Goal: Communication & Community: Participate in discussion

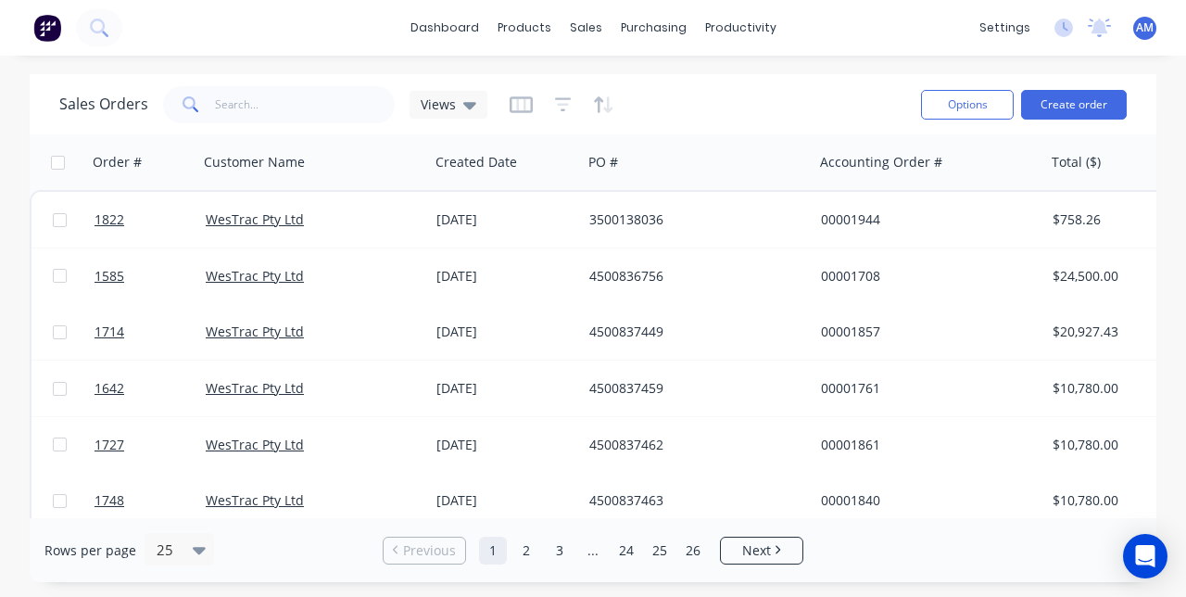
click at [281, 271] on link "WesTrac Pty Ltd" at bounding box center [255, 276] width 98 height 18
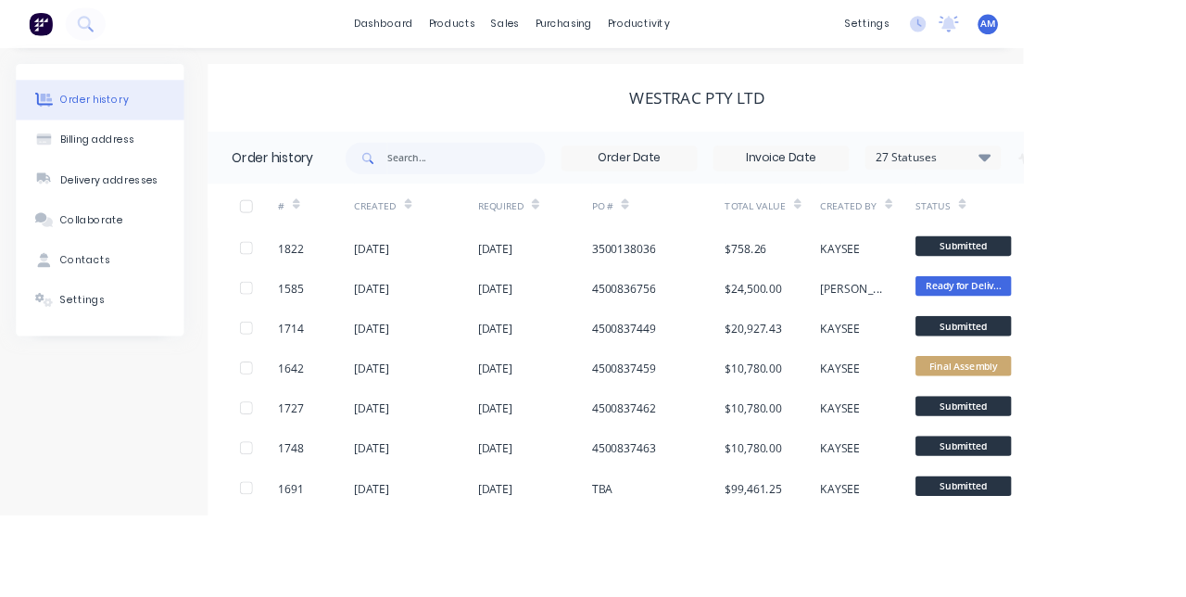
click at [748, 326] on div "4500836756" at bounding box center [723, 333] width 74 height 19
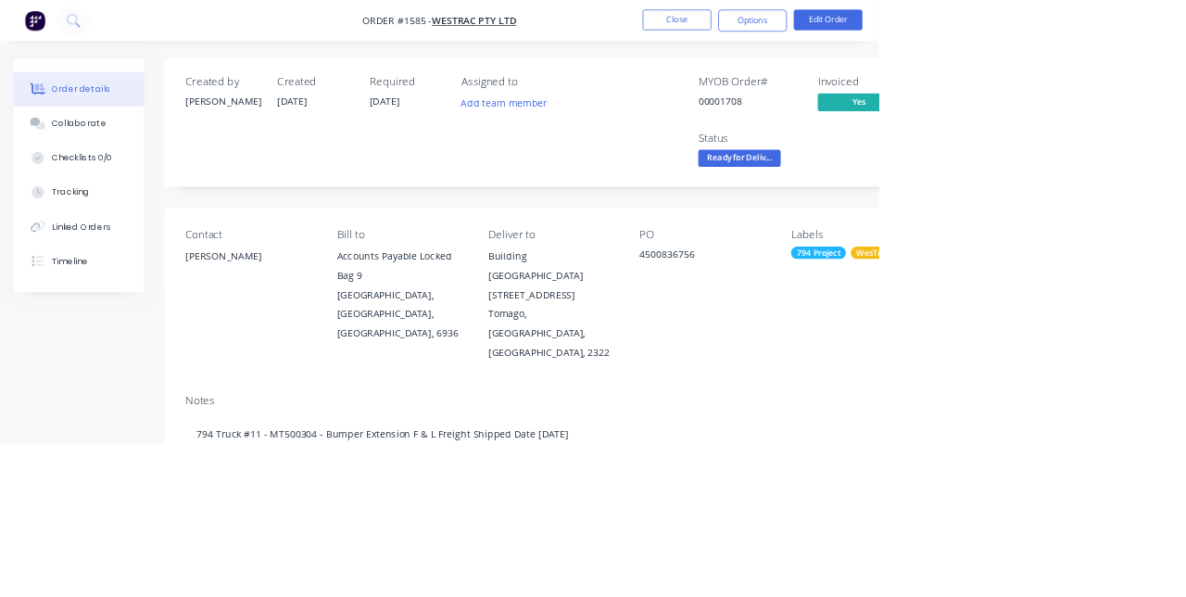
click at [91, 182] on button "Collaborate" at bounding box center [107, 167] width 176 height 46
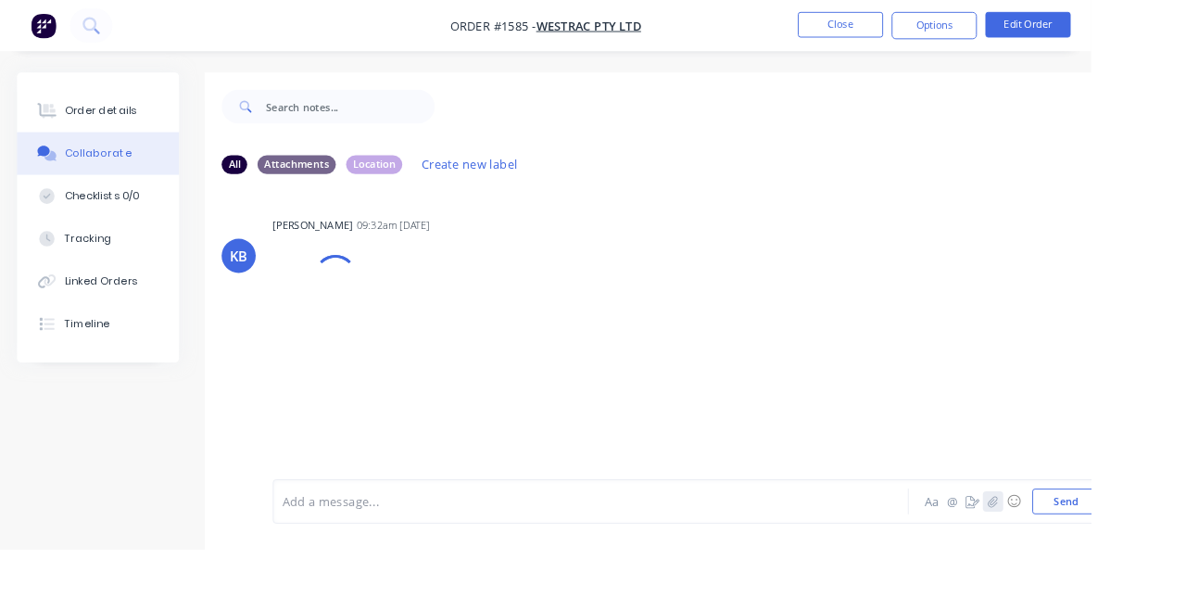
click at [1081, 551] on icon "button" at bounding box center [1079, 544] width 11 height 13
click at [1080, 551] on icon "button" at bounding box center [1079, 544] width 10 height 12
click at [1079, 551] on icon "button" at bounding box center [1079, 544] width 11 height 13
click at [1082, 551] on icon "button" at bounding box center [1079, 544] width 11 height 13
click at [1081, 551] on icon "button" at bounding box center [1079, 544] width 10 height 12
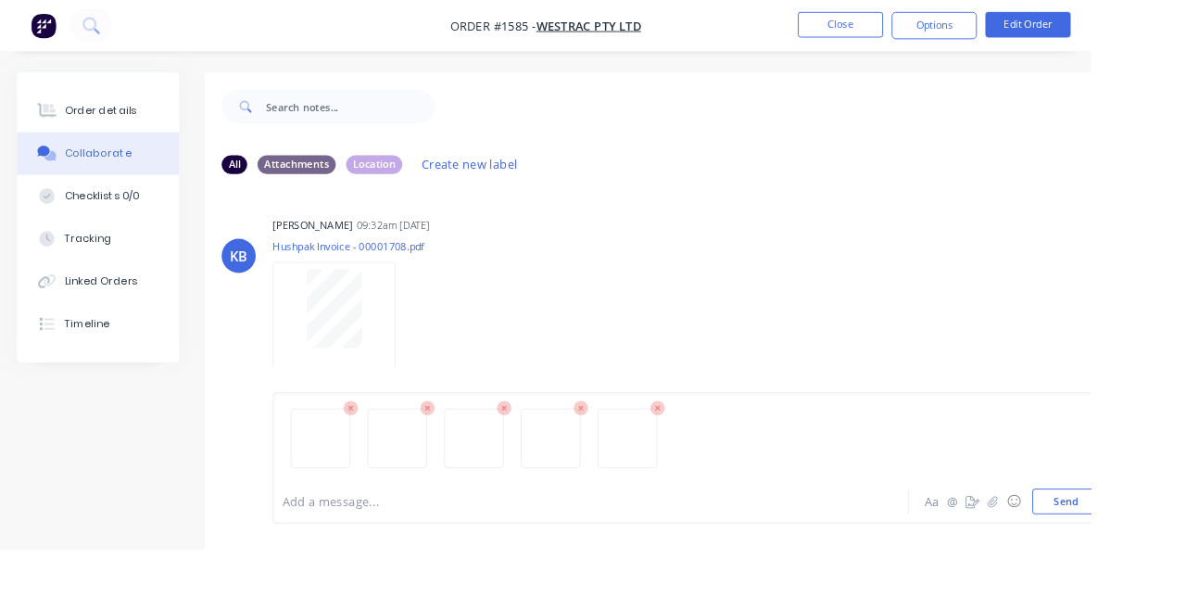
click at [1160, 559] on button "Send" at bounding box center [1158, 545] width 73 height 28
click at [1080, 551] on icon "button" at bounding box center [1079, 544] width 10 height 12
click at [1156, 559] on button "Send" at bounding box center [1158, 545] width 73 height 28
click at [960, 30] on button "Close" at bounding box center [914, 27] width 93 height 28
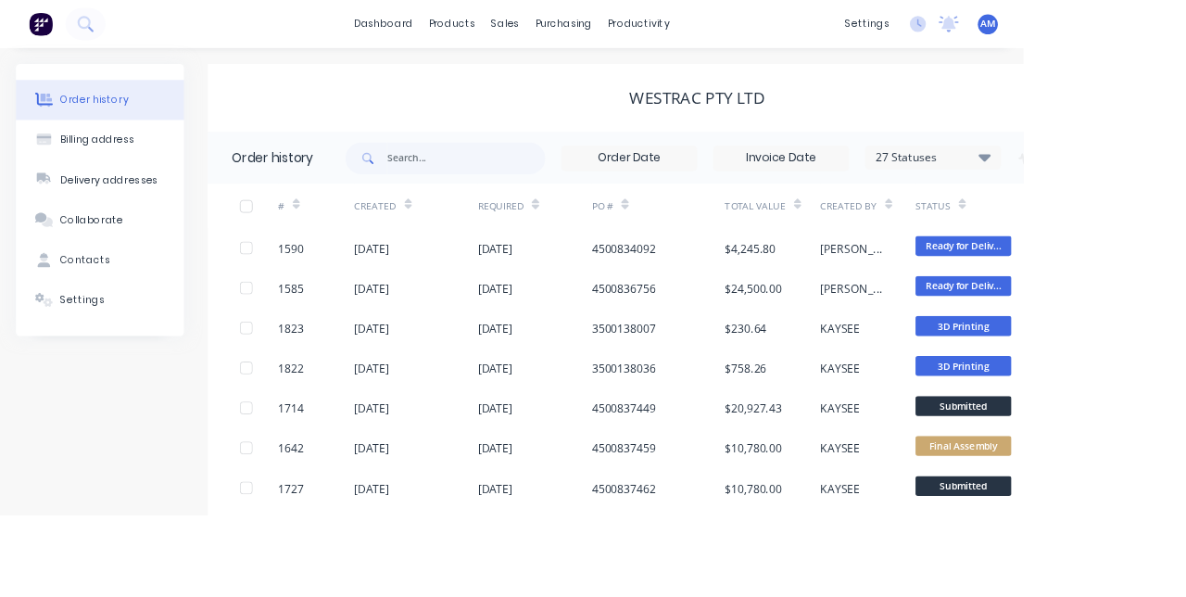
click at [595, 32] on div "sales" at bounding box center [586, 28] width 51 height 28
click at [682, 85] on div "Sales Orders" at bounding box center [655, 89] width 76 height 17
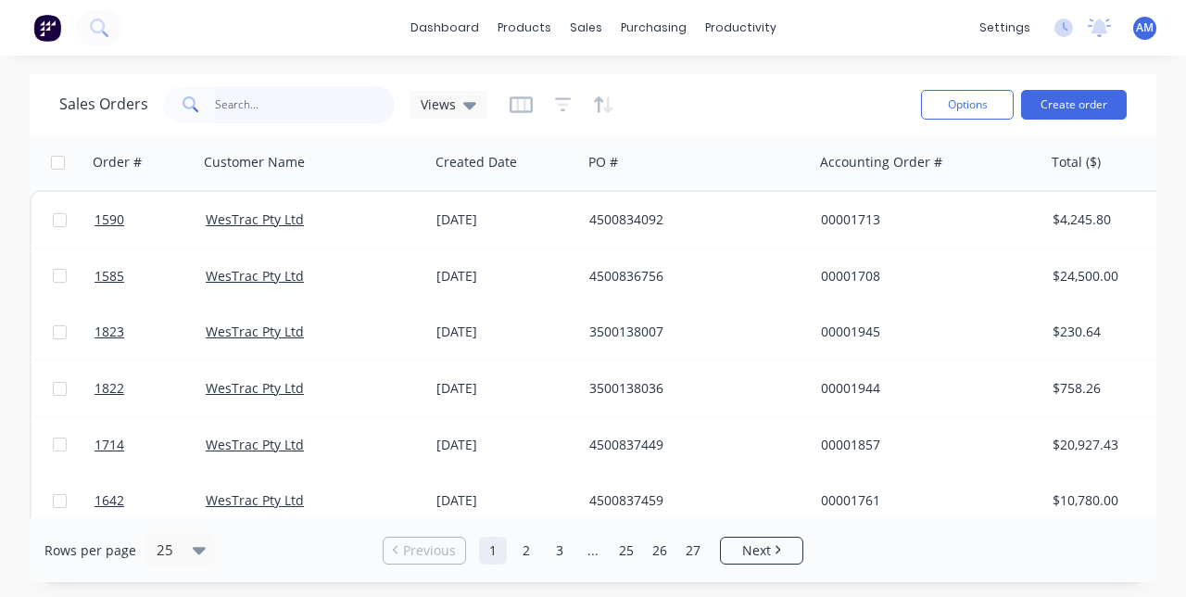
click at [306, 99] on input "text" at bounding box center [305, 104] width 181 height 37
click at [634, 210] on div "4500834092" at bounding box center [692, 219] width 206 height 19
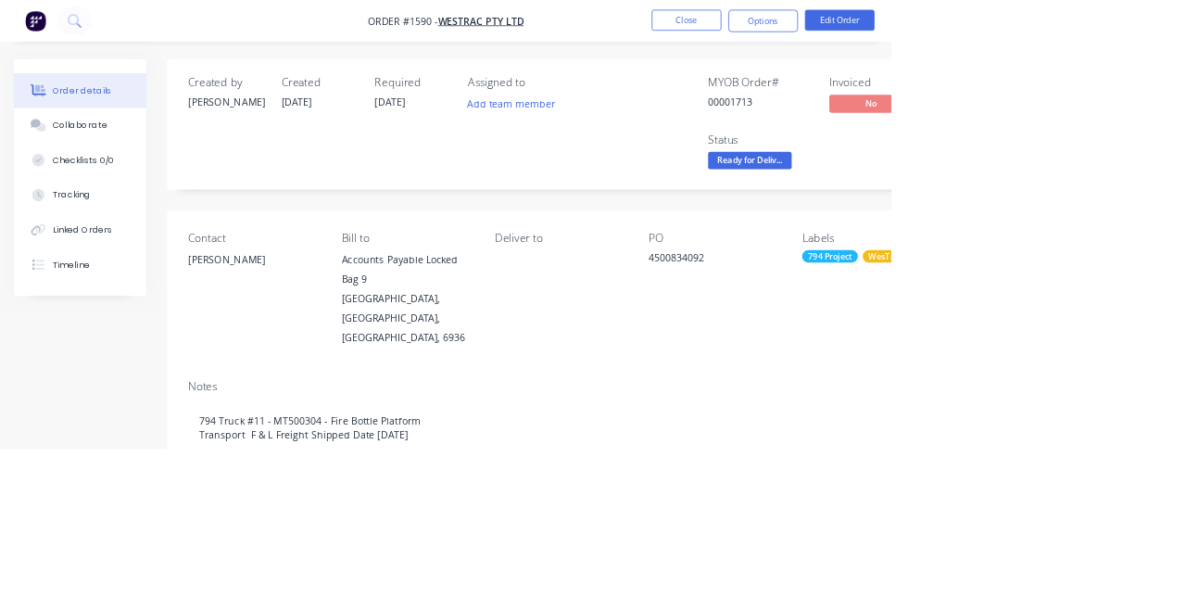
click at [89, 171] on div "Collaborate" at bounding box center [106, 166] width 73 height 17
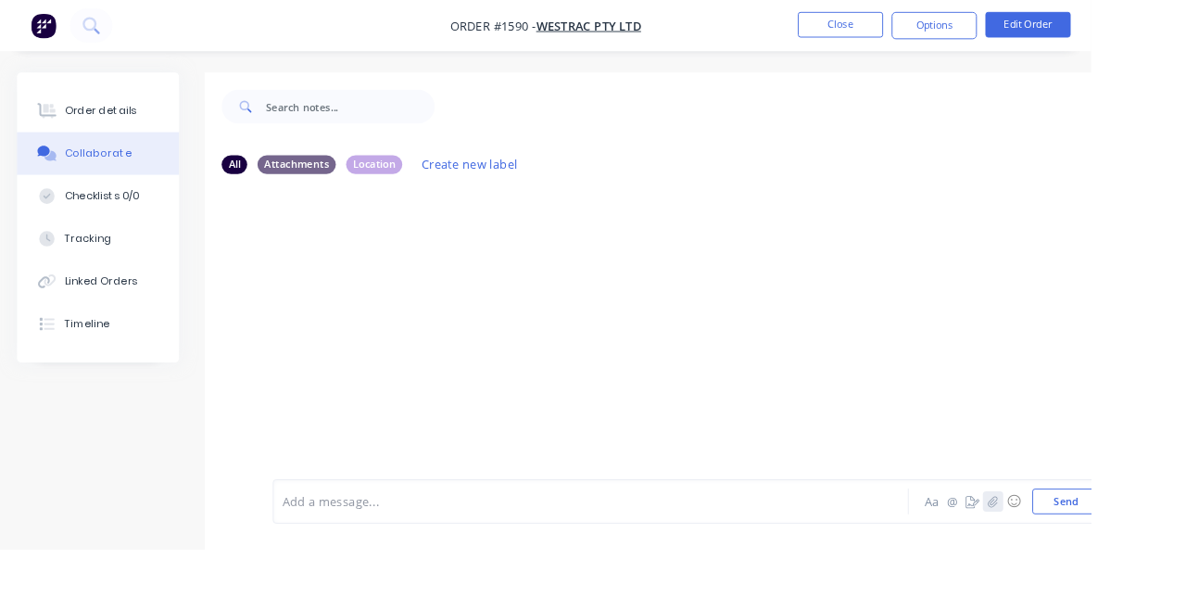
click at [1081, 551] on icon "button" at bounding box center [1079, 544] width 11 height 13
click at [1166, 559] on button "Send" at bounding box center [1158, 545] width 73 height 28
